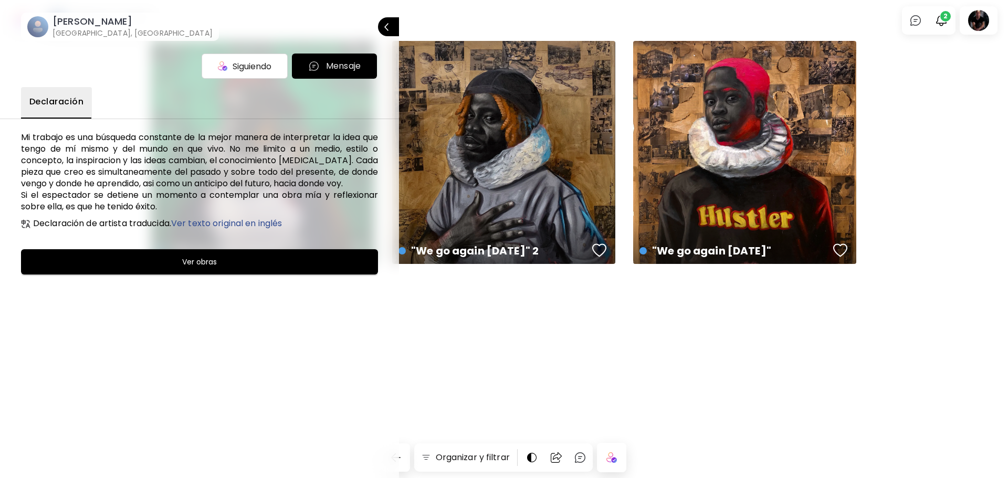
click at [941, 16] on div at bounding box center [504, 239] width 1008 height 478
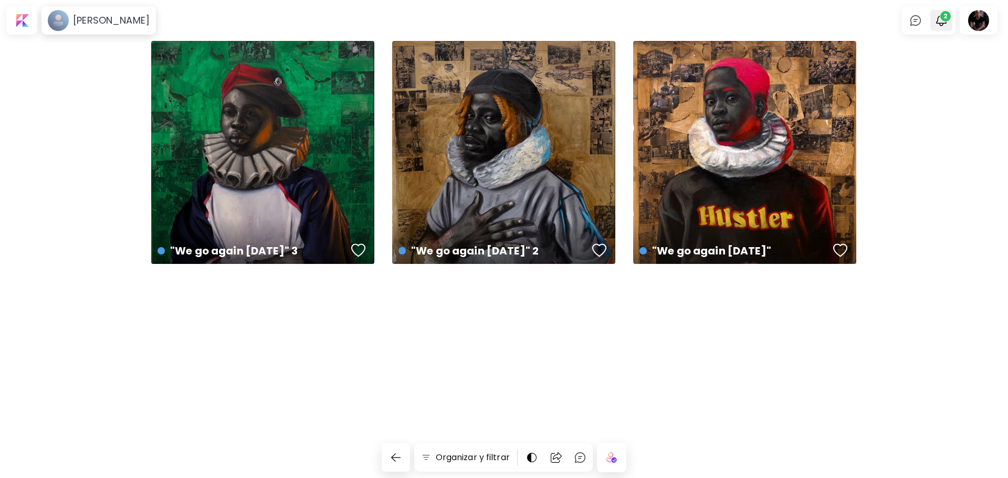
click at [941, 20] on img "button" at bounding box center [941, 20] width 13 height 13
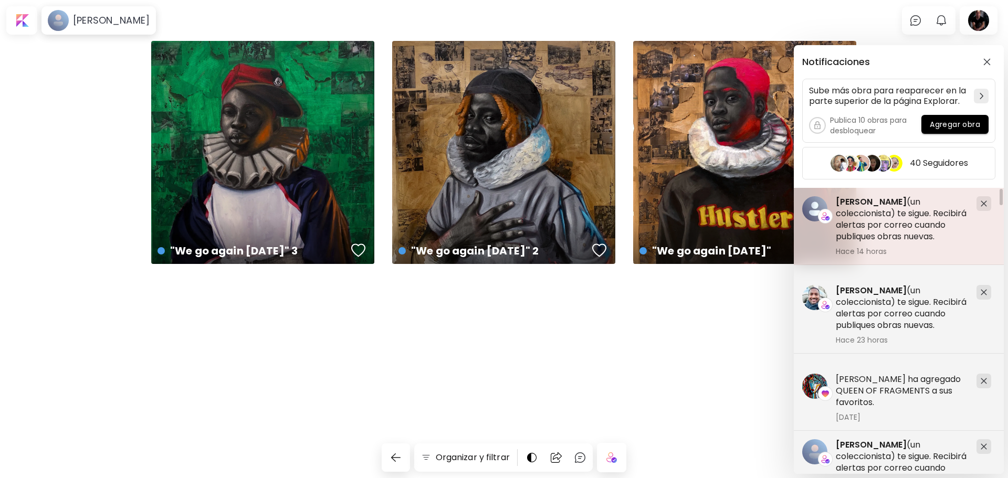
click at [854, 203] on span "[PERSON_NAME]" at bounding box center [871, 202] width 71 height 12
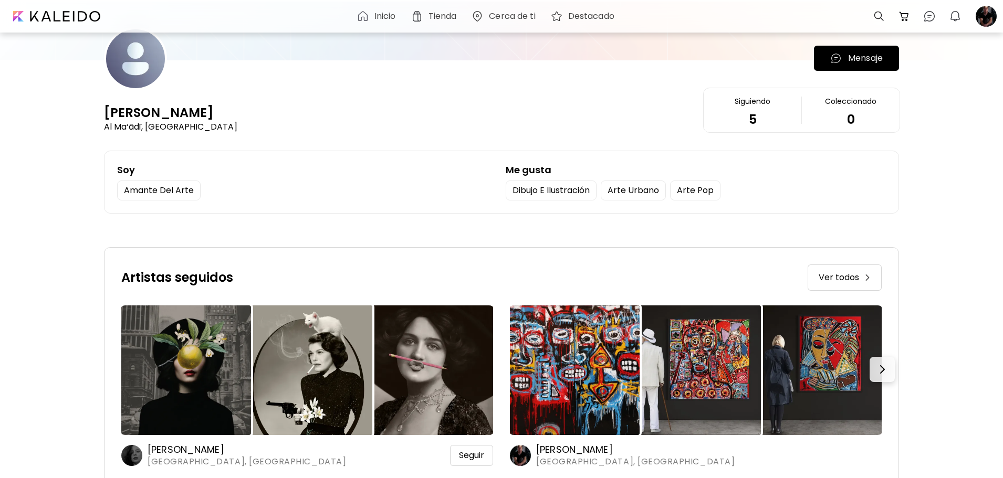
scroll to position [52, 0]
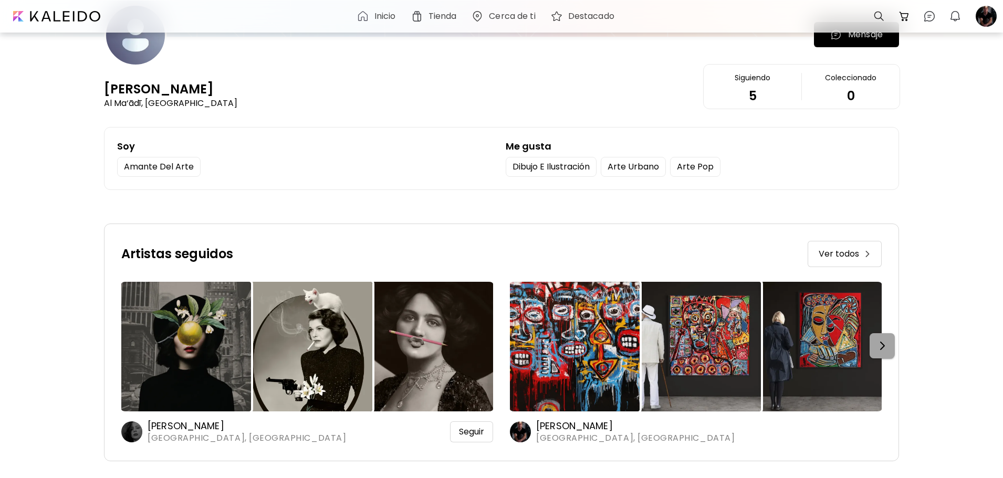
click at [885, 344] on img "button" at bounding box center [882, 346] width 13 height 13
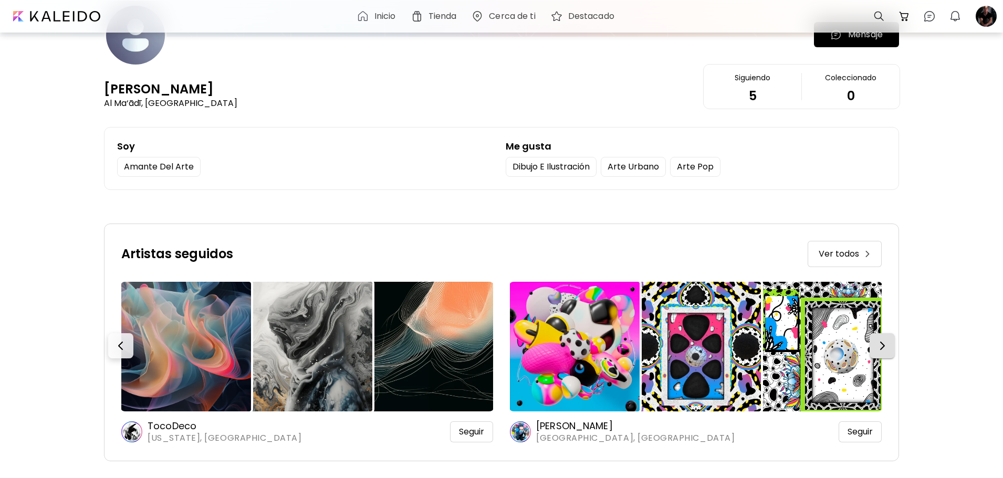
click at [885, 344] on img "button" at bounding box center [882, 346] width 13 height 13
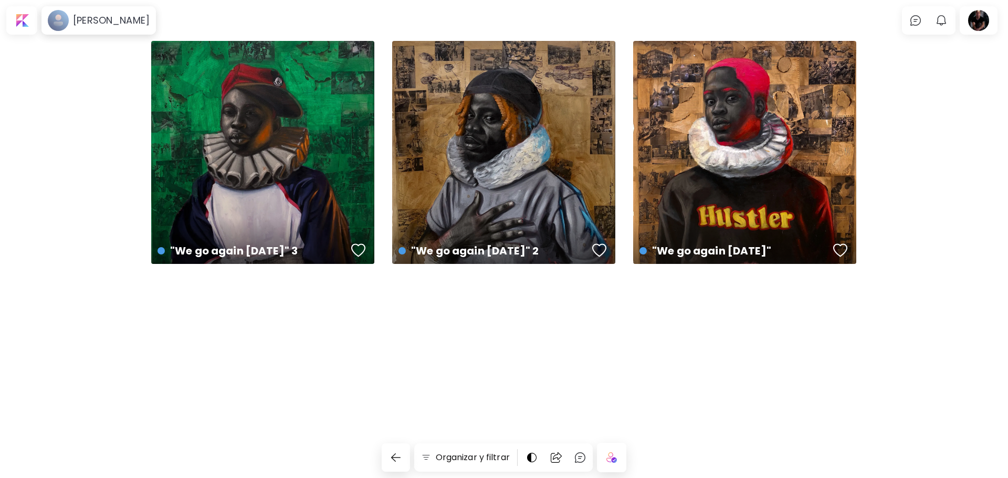
click at [743, 8] on body "[PERSON_NAME] olamilekan 0 0 Organizar y filtrar "We go again [DATE]" 3 € 688 |…" at bounding box center [504, 239] width 1008 height 478
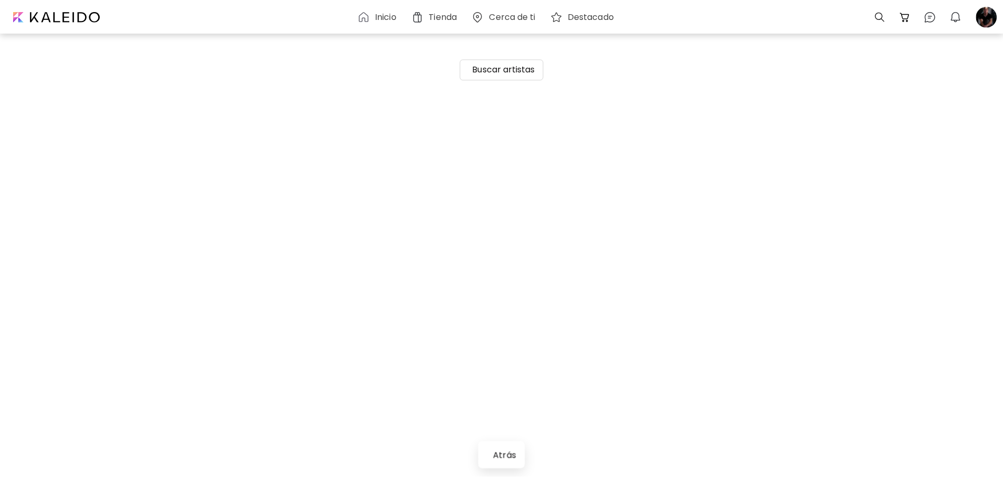
scroll to position [12236, 0]
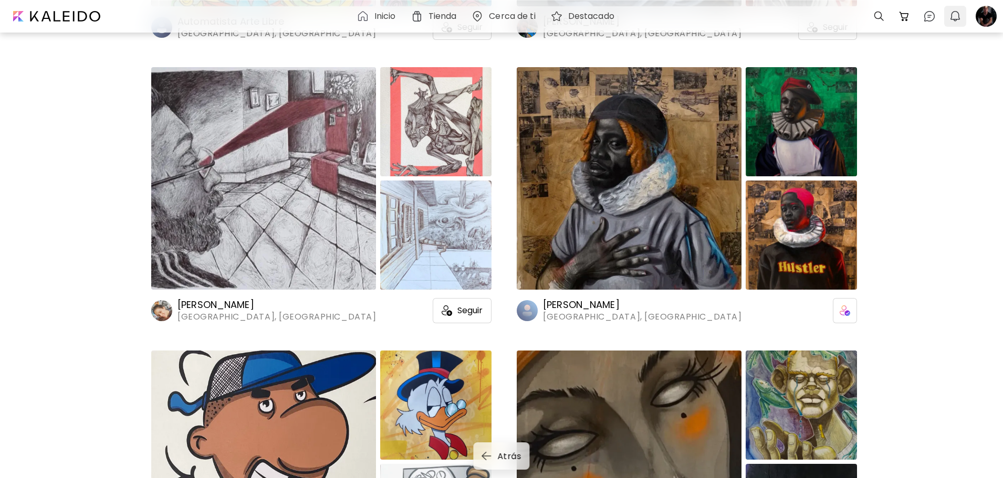
click at [957, 16] on img "button" at bounding box center [955, 16] width 13 height 13
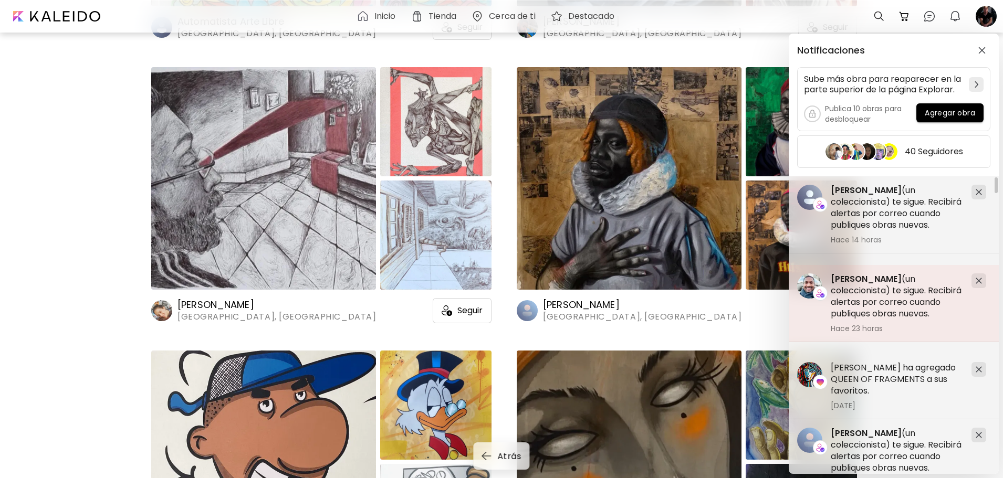
click at [858, 279] on span "[PERSON_NAME]" at bounding box center [866, 279] width 71 height 12
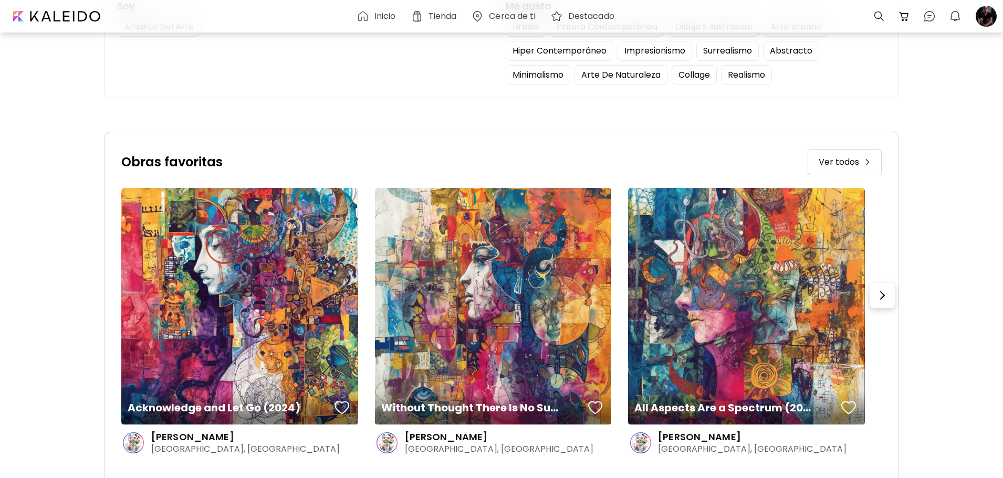
scroll to position [210, 0]
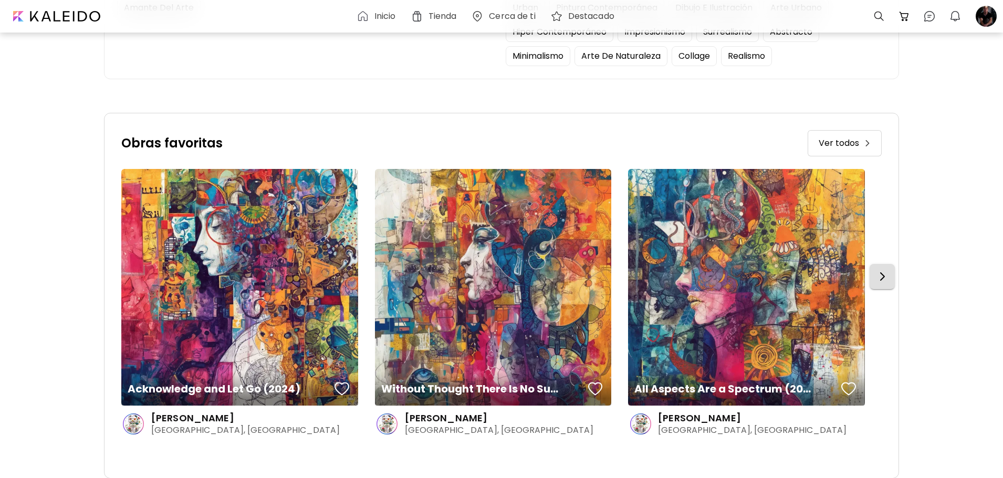
click at [888, 277] on img "button" at bounding box center [882, 276] width 13 height 13
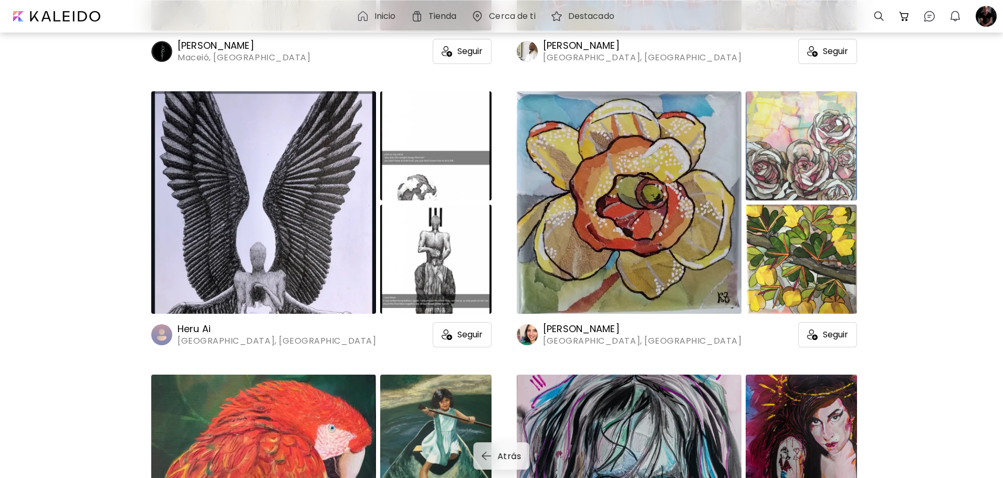
scroll to position [10975, 0]
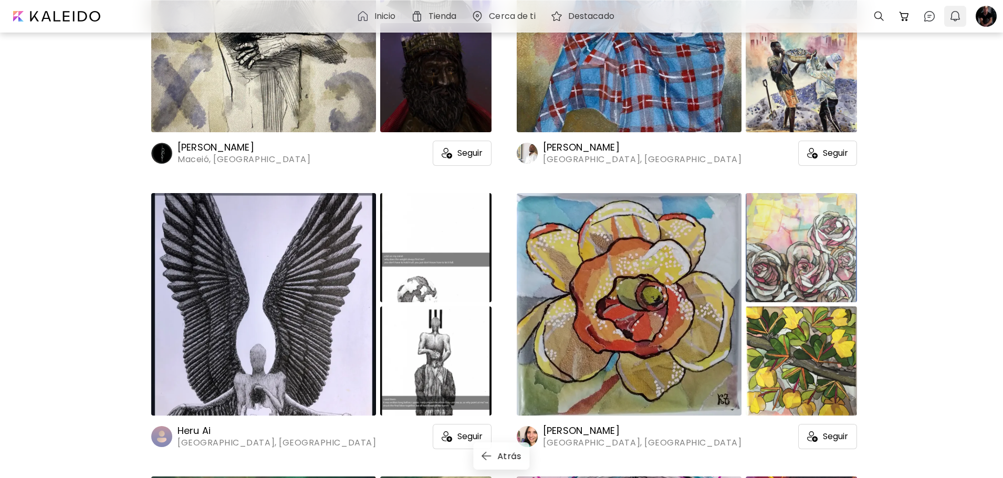
click at [956, 15] on img "button" at bounding box center [955, 16] width 13 height 13
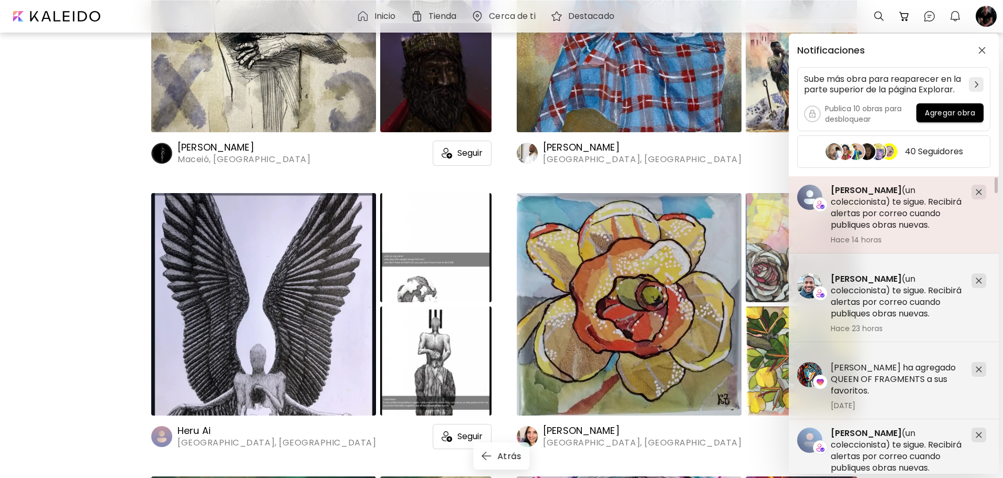
click at [879, 190] on span "[PERSON_NAME]" at bounding box center [866, 190] width 71 height 12
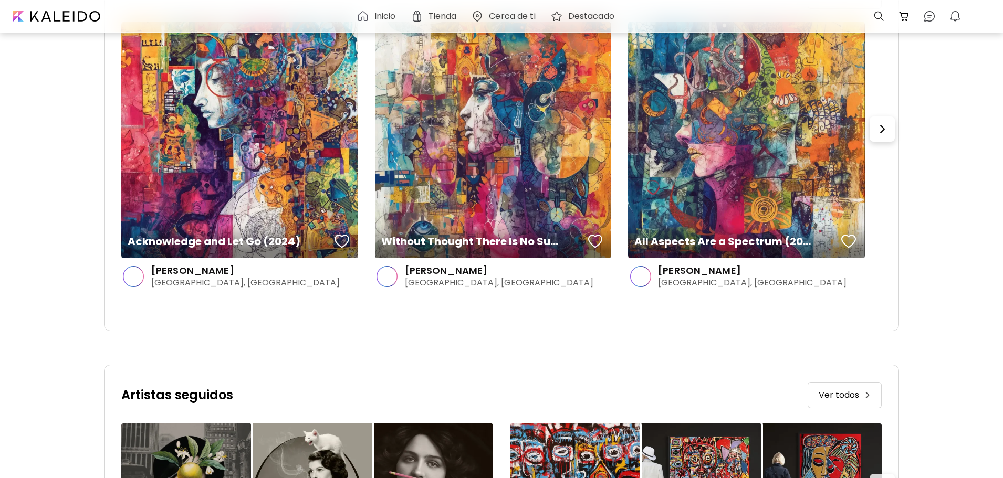
scroll to position [243, 0]
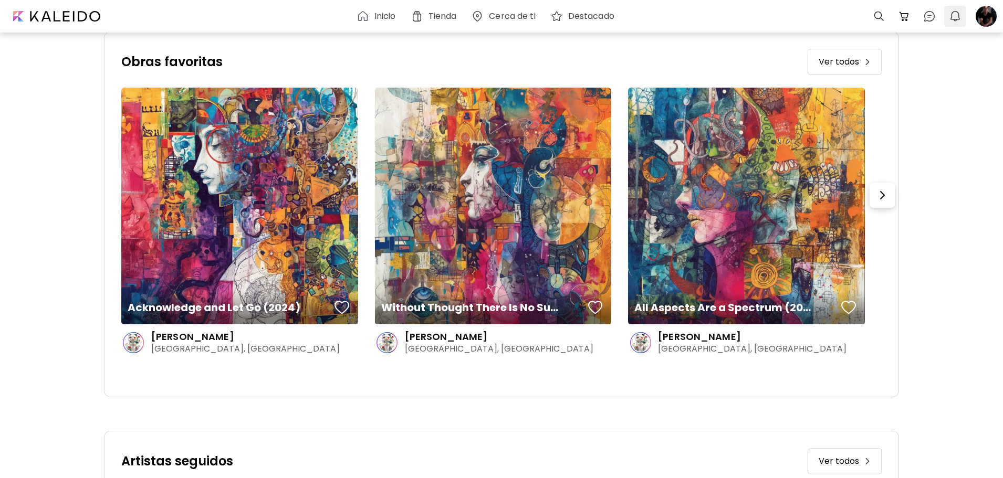
click at [956, 14] on img "button" at bounding box center [955, 16] width 13 height 13
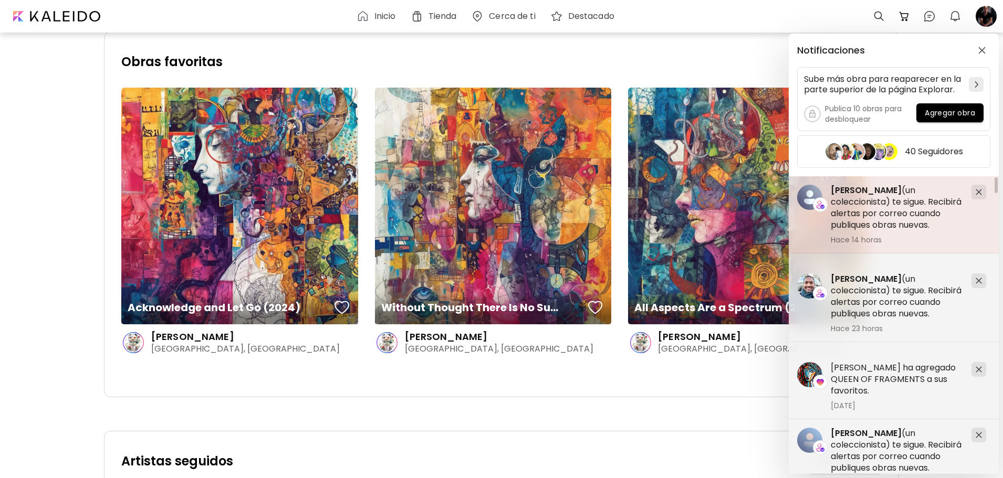
click at [854, 189] on span "[PERSON_NAME]" at bounding box center [866, 190] width 71 height 12
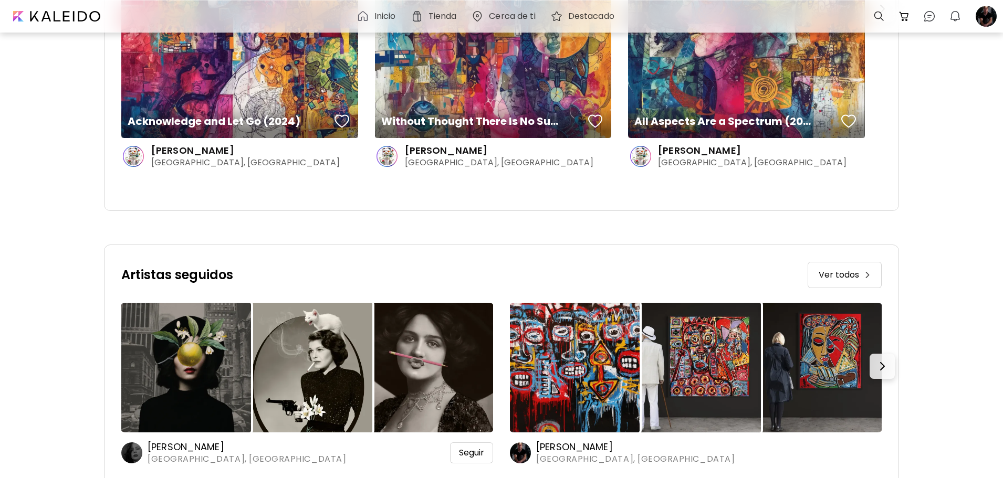
scroll to position [453, 0]
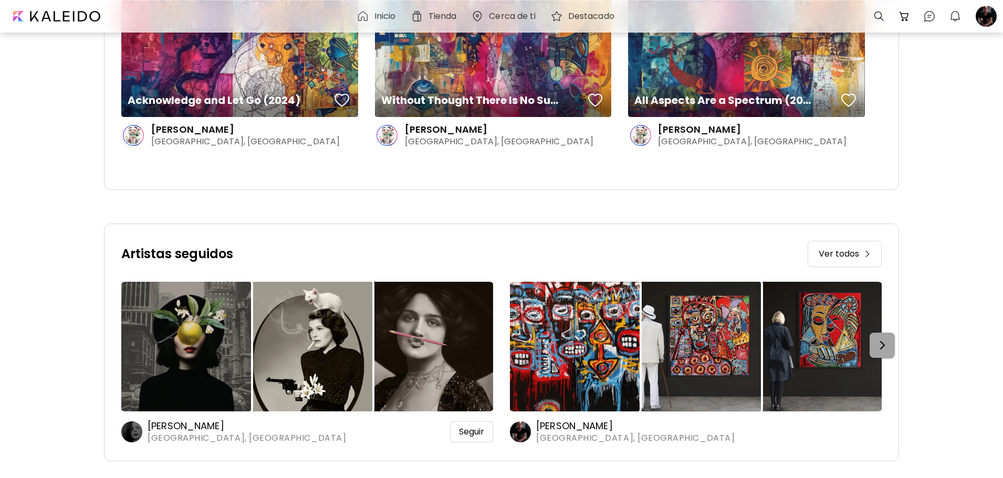
click at [885, 342] on img "button" at bounding box center [882, 345] width 13 height 13
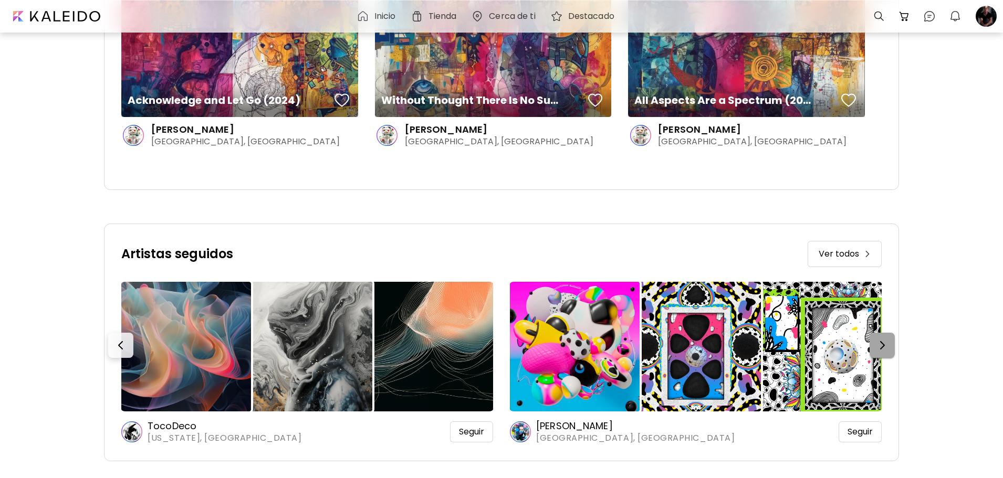
click at [885, 342] on img "button" at bounding box center [882, 345] width 13 height 13
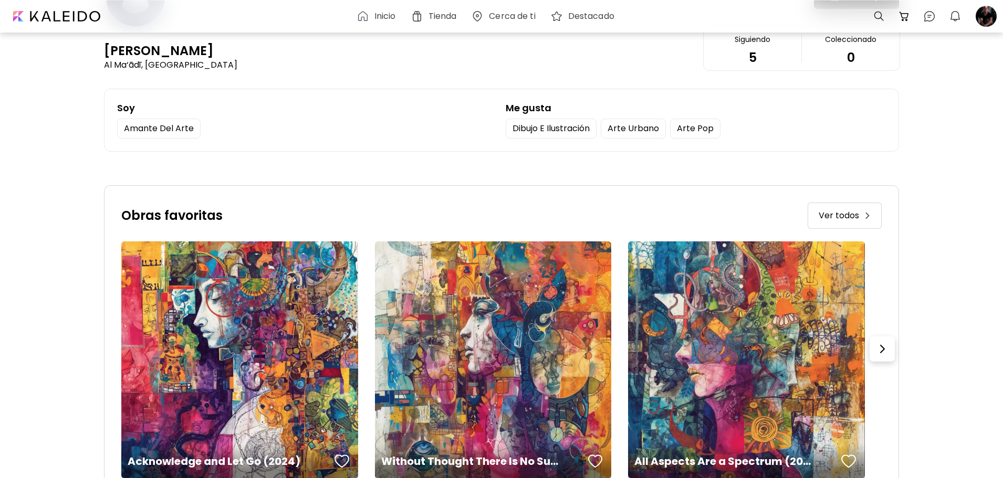
scroll to position [0, 0]
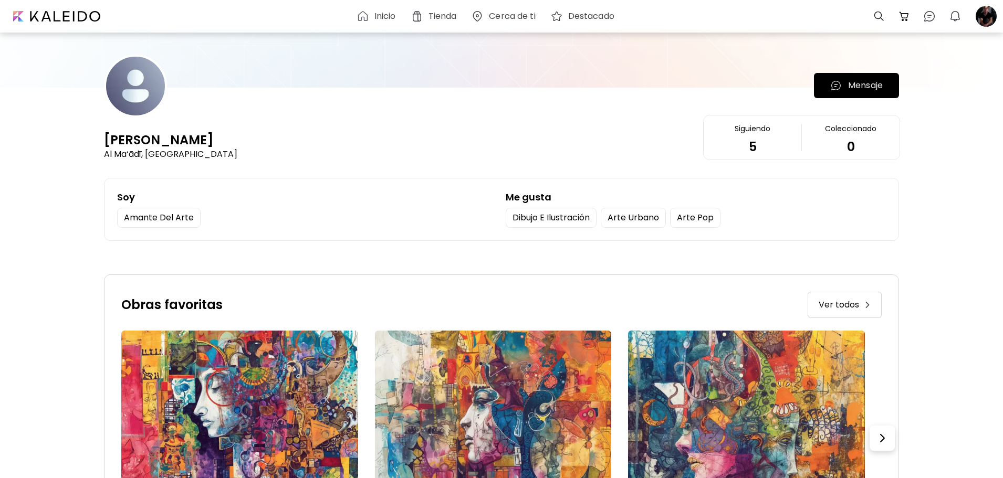
click at [868, 85] on p "Mensaje" at bounding box center [865, 85] width 35 height 13
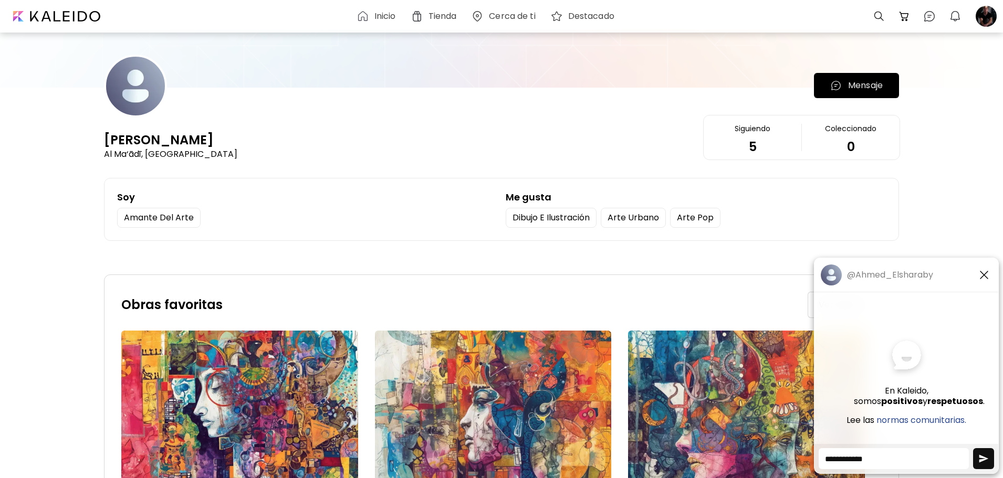
paste textarea "**********"
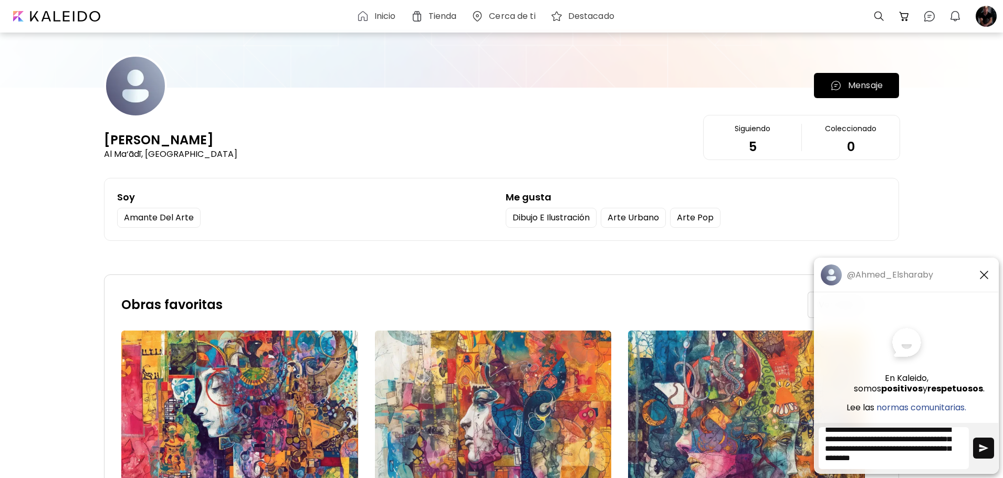
type textarea "**********"
click at [984, 446] on img "button" at bounding box center [983, 448] width 11 height 11
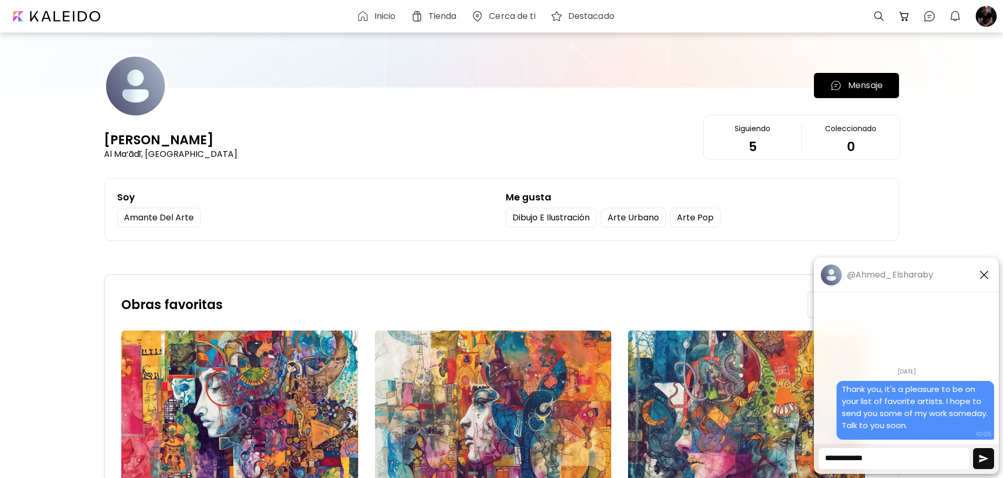
scroll to position [0, 0]
click at [953, 15] on img "button" at bounding box center [955, 16] width 13 height 13
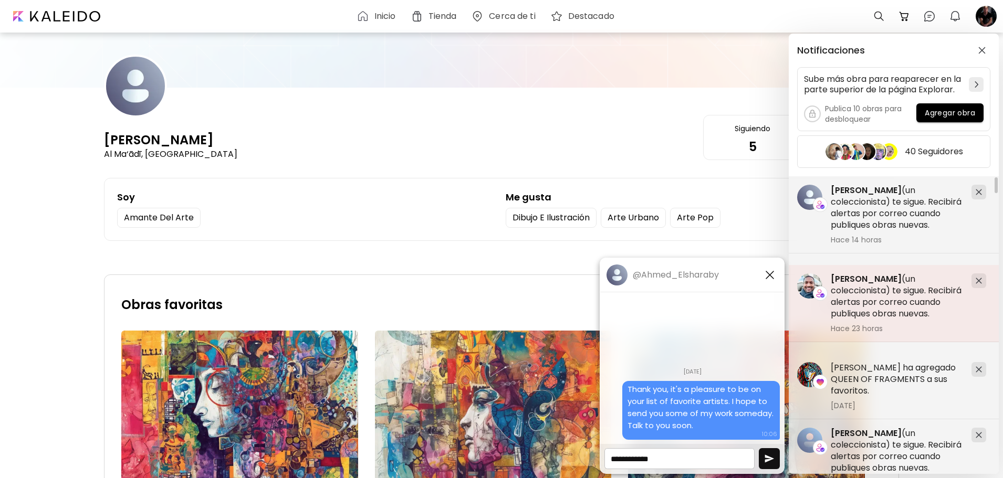
click at [873, 277] on span "[PERSON_NAME]" at bounding box center [866, 279] width 71 height 12
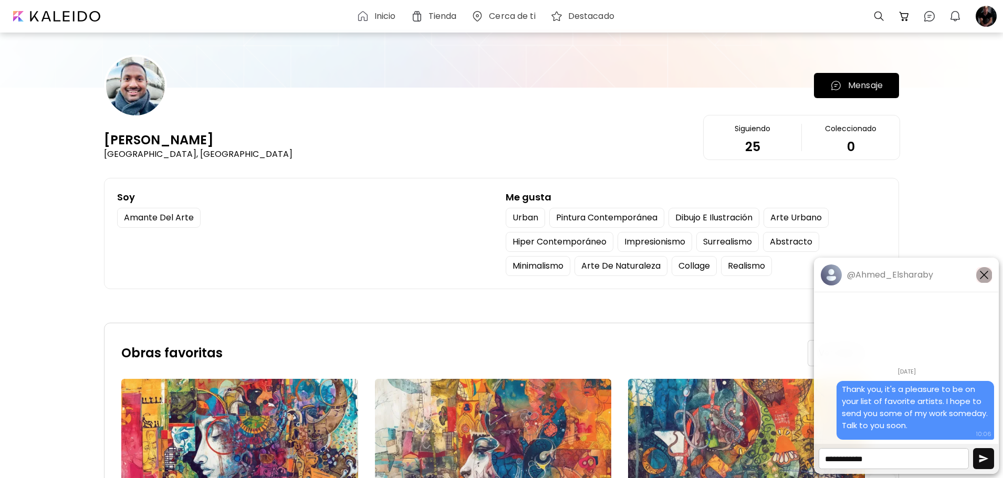
click at [981, 276] on img "button" at bounding box center [984, 275] width 13 height 13
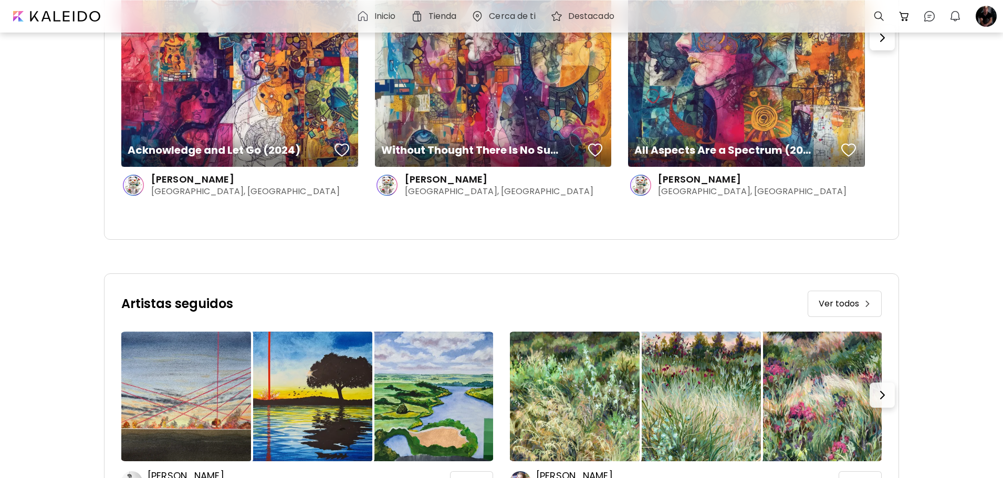
scroll to position [502, 0]
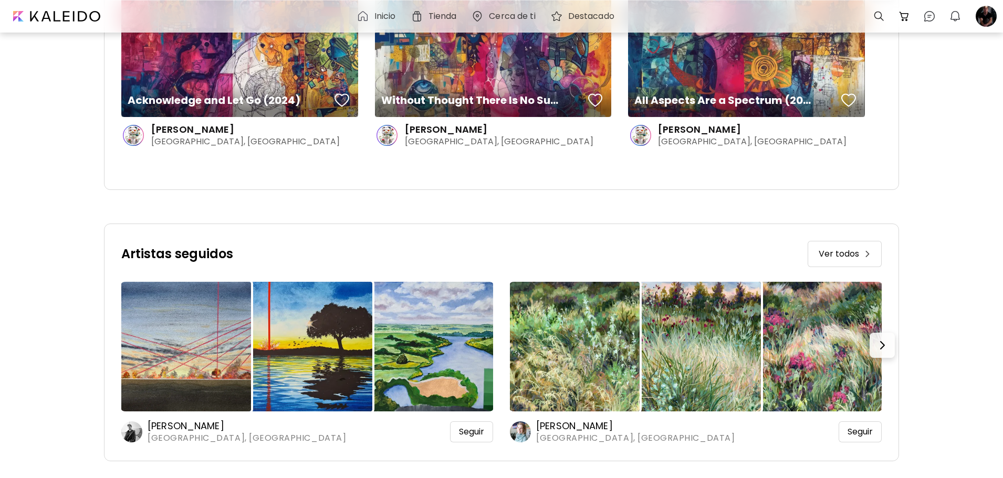
click at [851, 252] on span "Ver todos" at bounding box center [839, 254] width 40 height 13
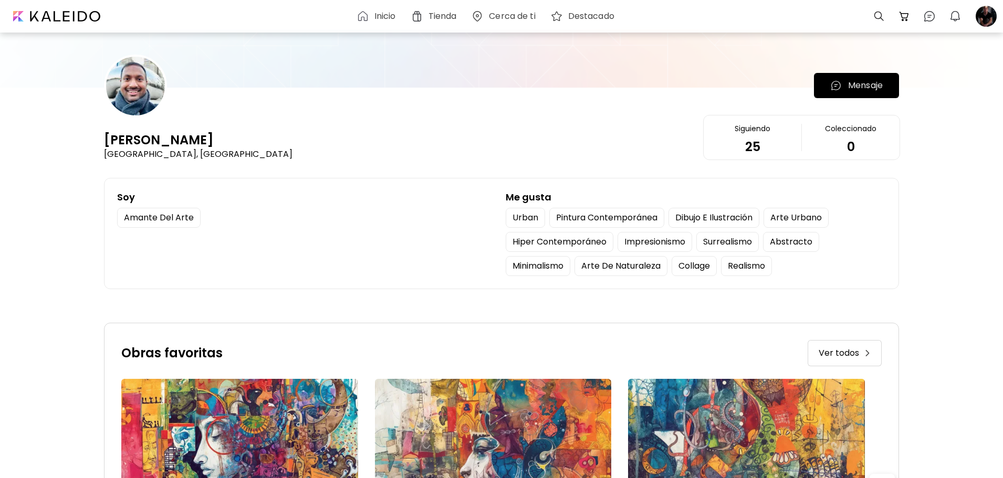
click at [865, 85] on p "Mensaje" at bounding box center [865, 85] width 35 height 13
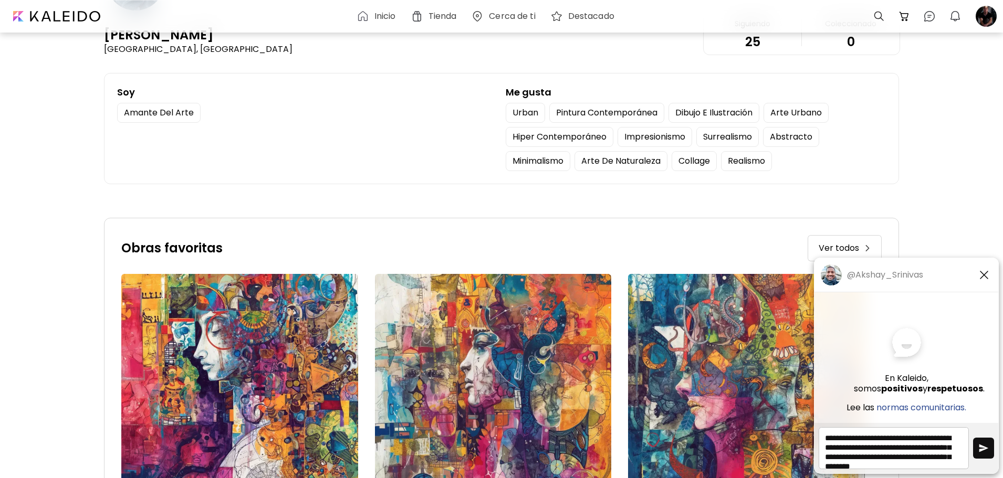
scroll to position [8, 0]
type textarea "**********"
click at [983, 446] on img "button" at bounding box center [983, 448] width 11 height 11
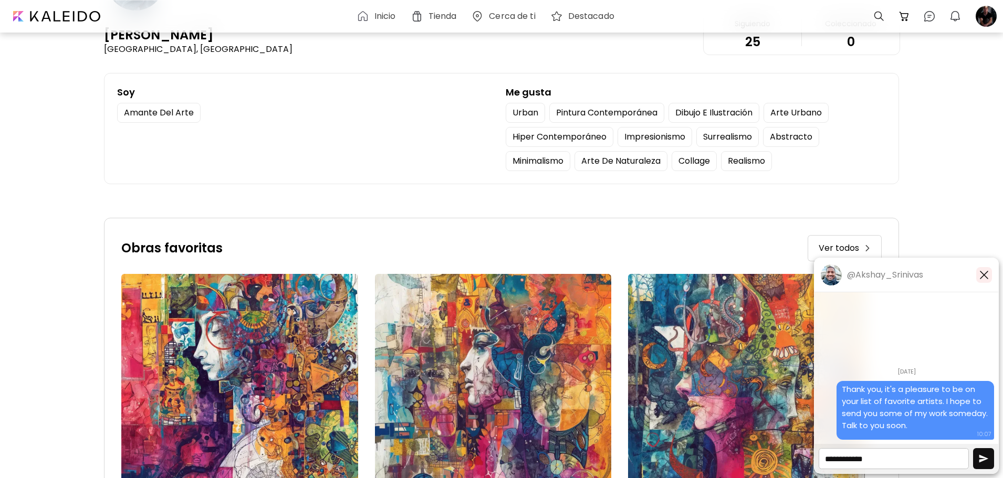
click at [984, 273] on img "button" at bounding box center [984, 275] width 13 height 13
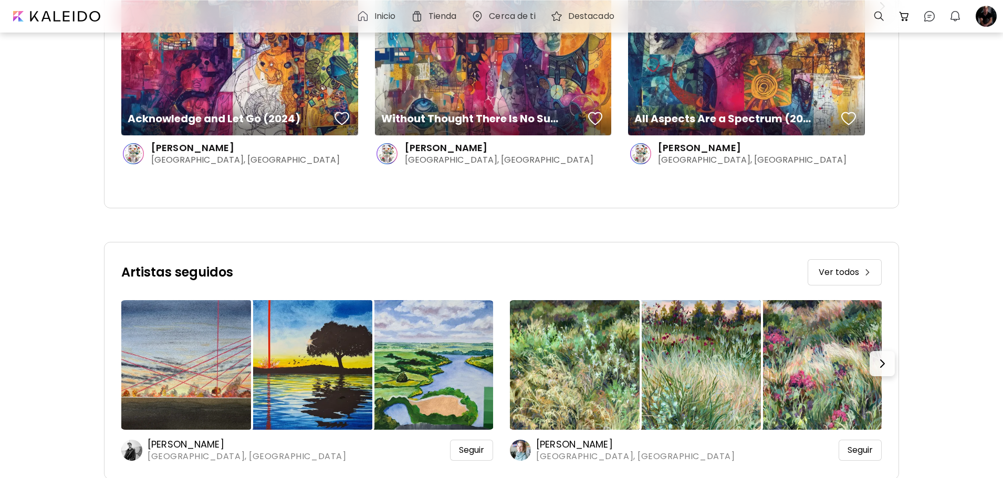
scroll to position [502, 0]
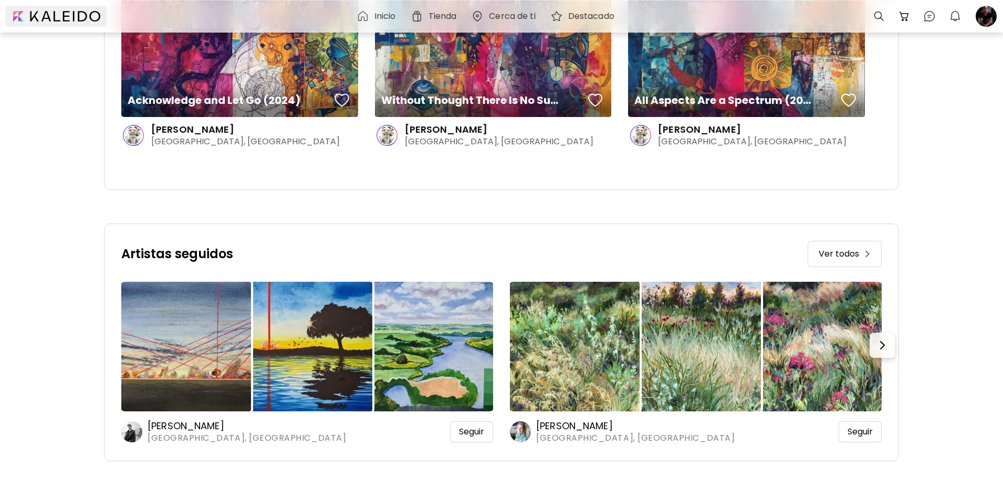
click at [67, 12] on div at bounding box center [55, 16] width 101 height 21
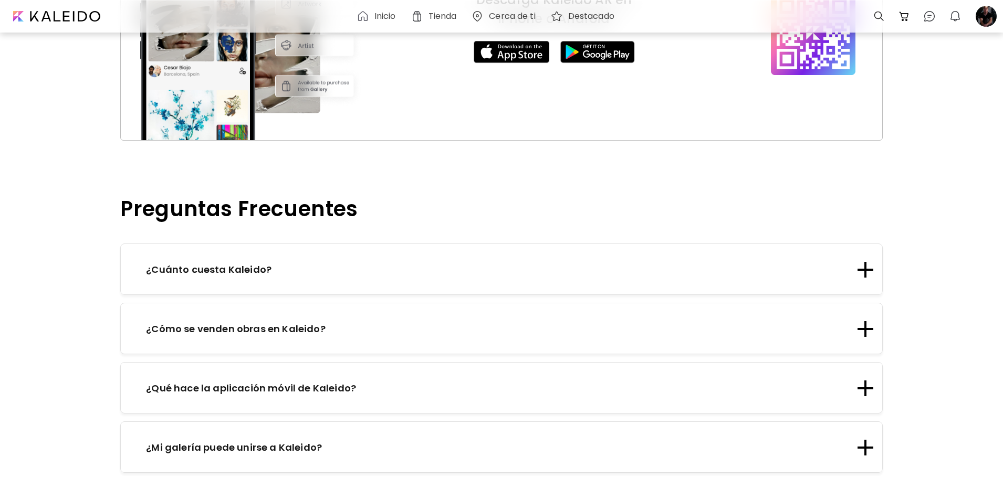
scroll to position [998, 0]
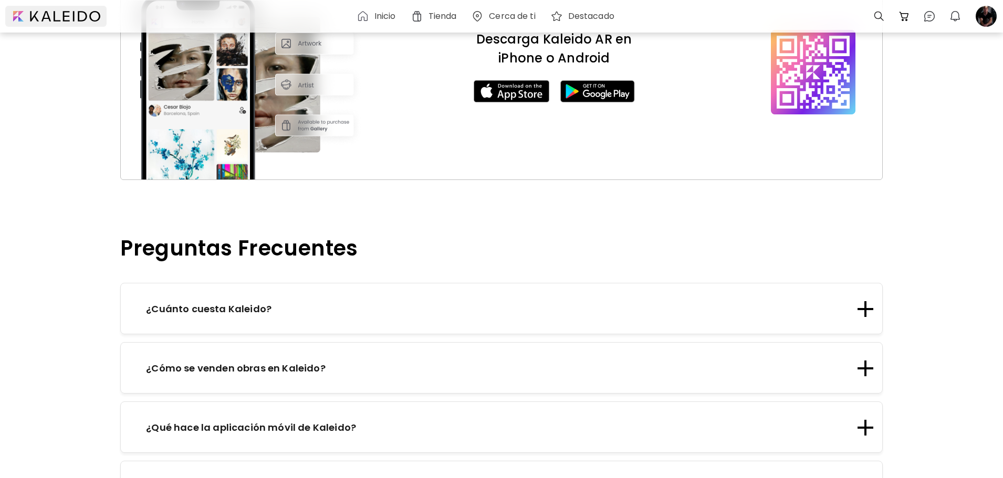
click at [60, 16] on div at bounding box center [55, 16] width 101 height 21
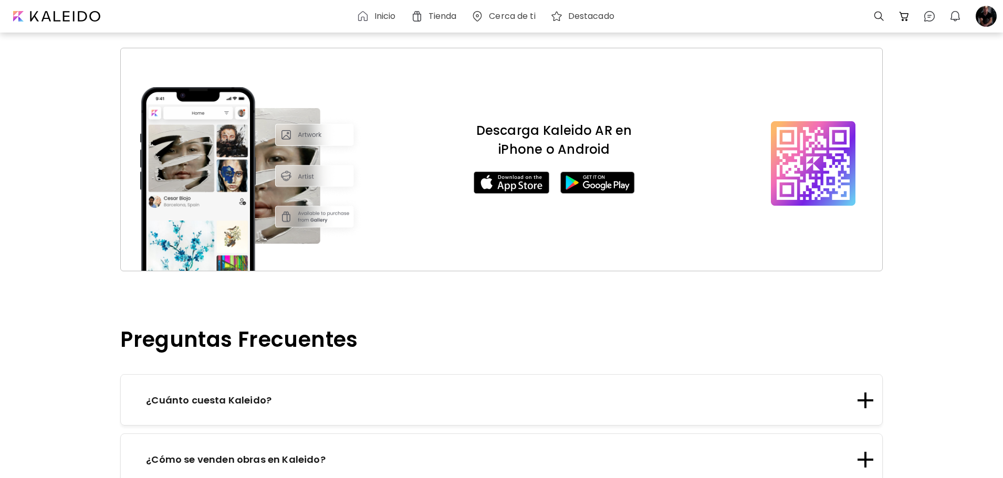
scroll to position [840, 0]
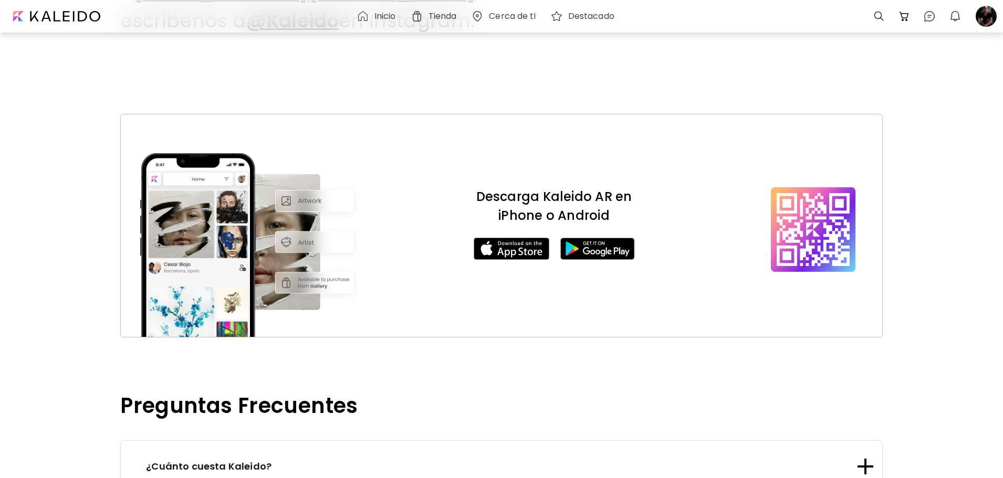
click at [382, 12] on h6 "Inicio" at bounding box center [385, 16] width 22 height 8
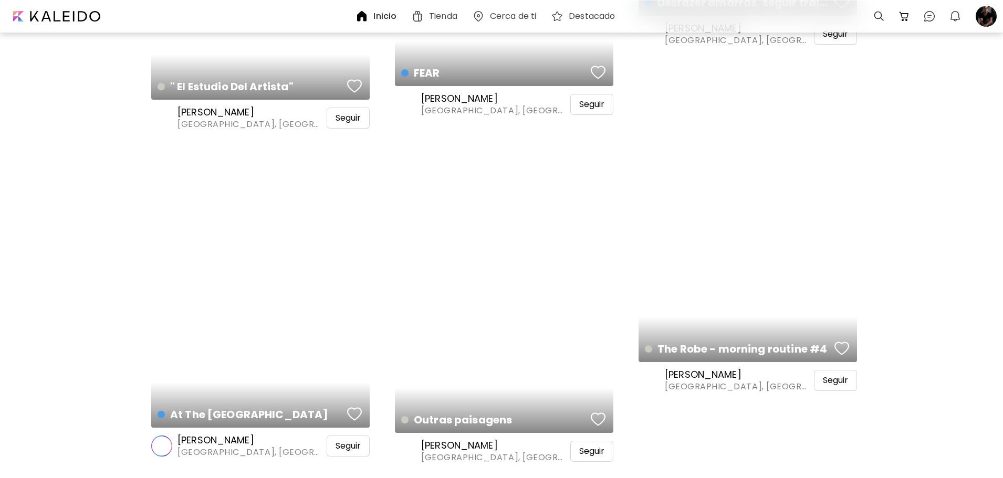
scroll to position [5409, 0]
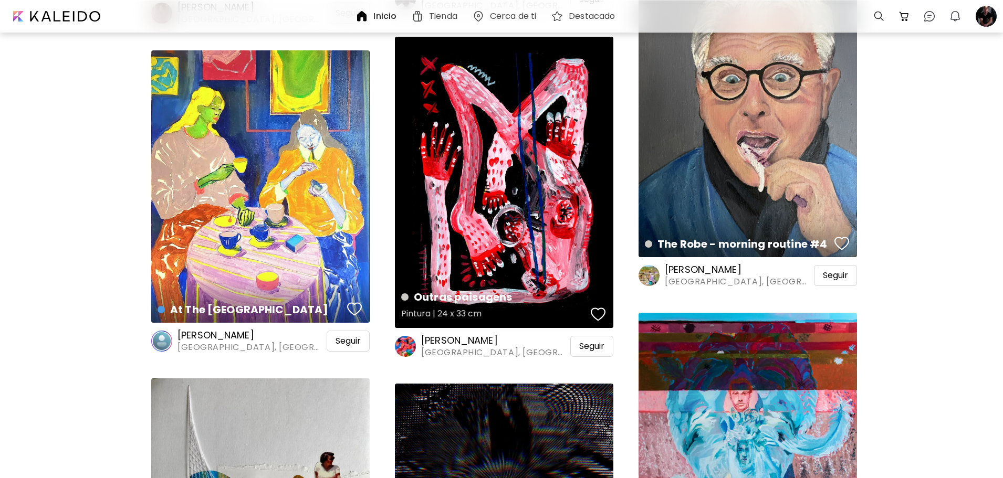
click at [479, 205] on div "Outras paisagens Pintura | 24 x 33 cm" at bounding box center [504, 182] width 218 height 291
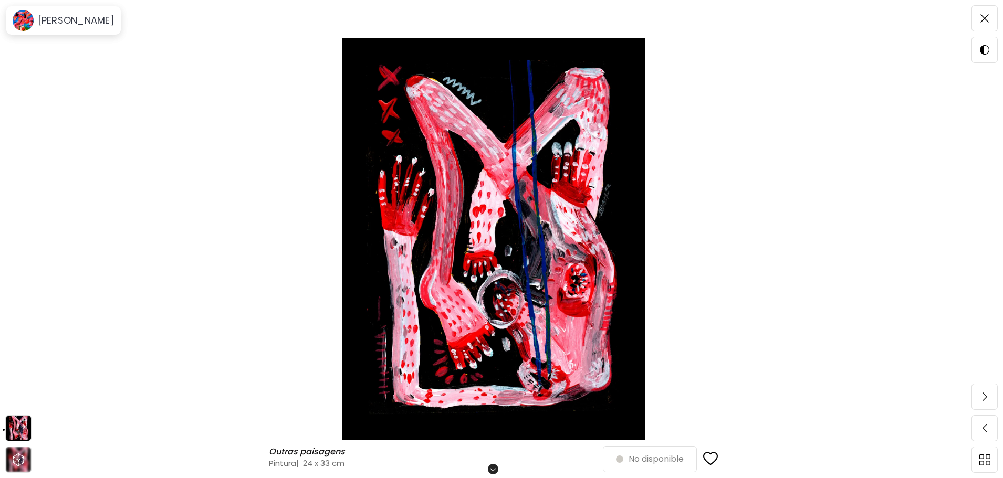
scroll to position [105, 0]
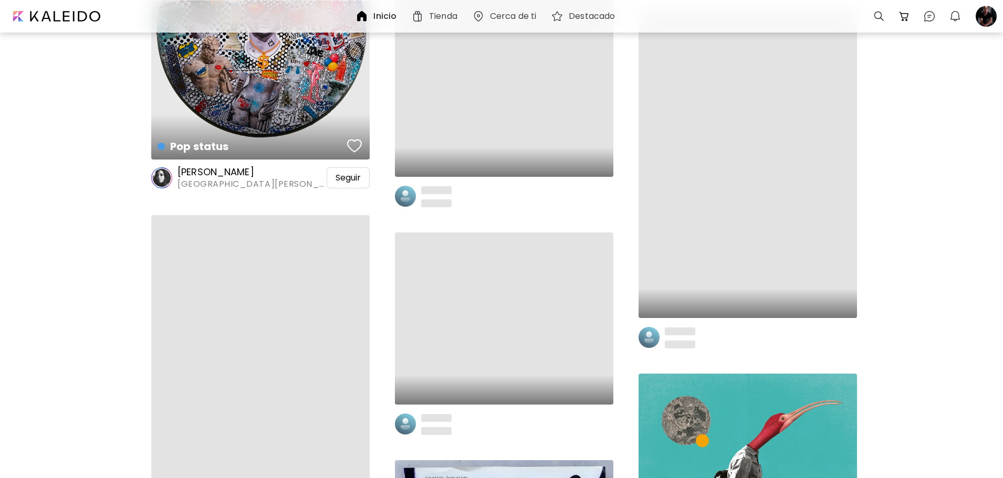
scroll to position [6510, 0]
